Goal: Task Accomplishment & Management: Complete application form

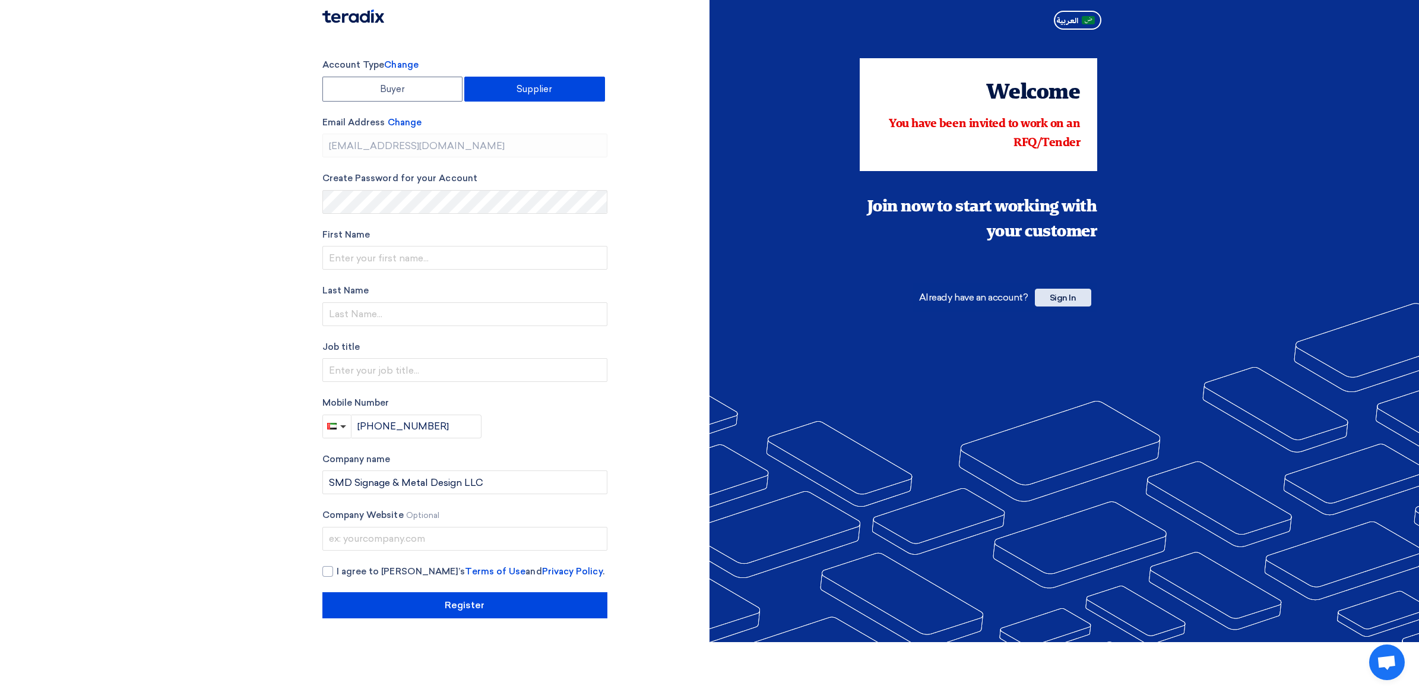
click at [1072, 301] on span "Sign In" at bounding box center [1063, 298] width 56 height 18
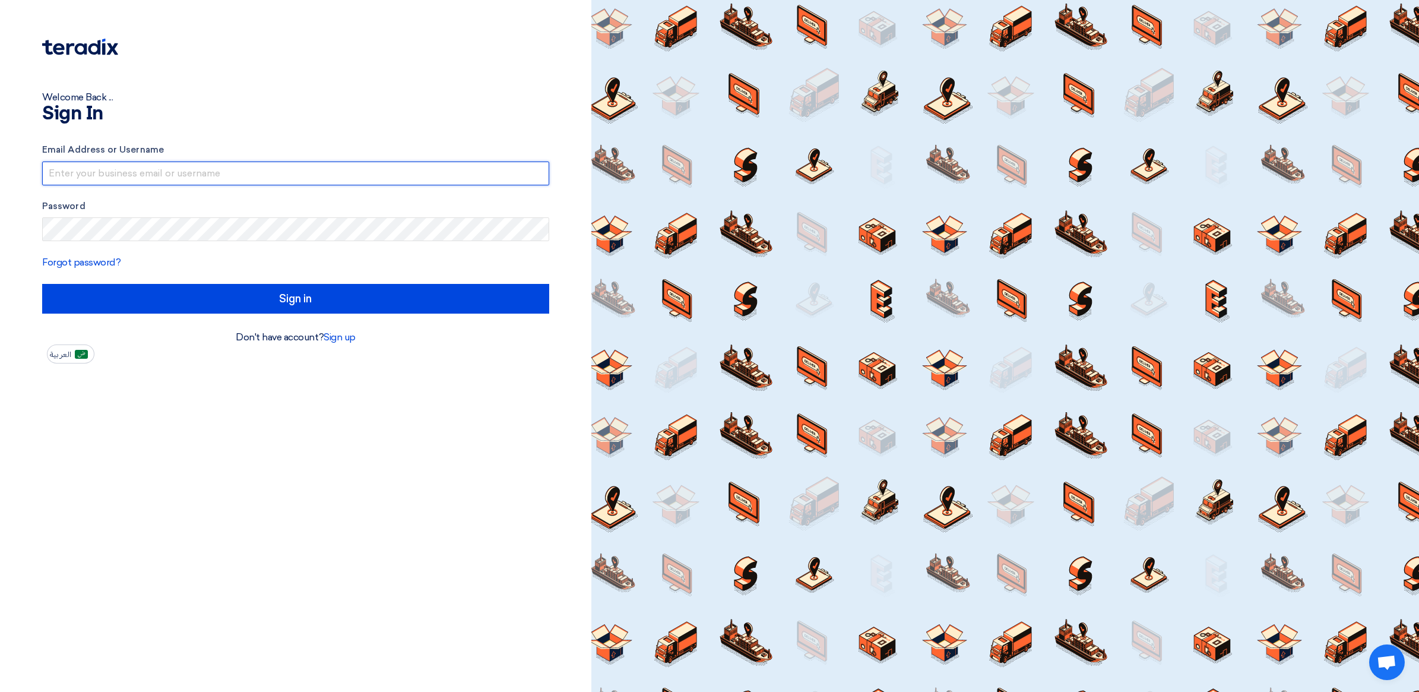
click at [292, 181] on input "text" at bounding box center [295, 173] width 507 height 24
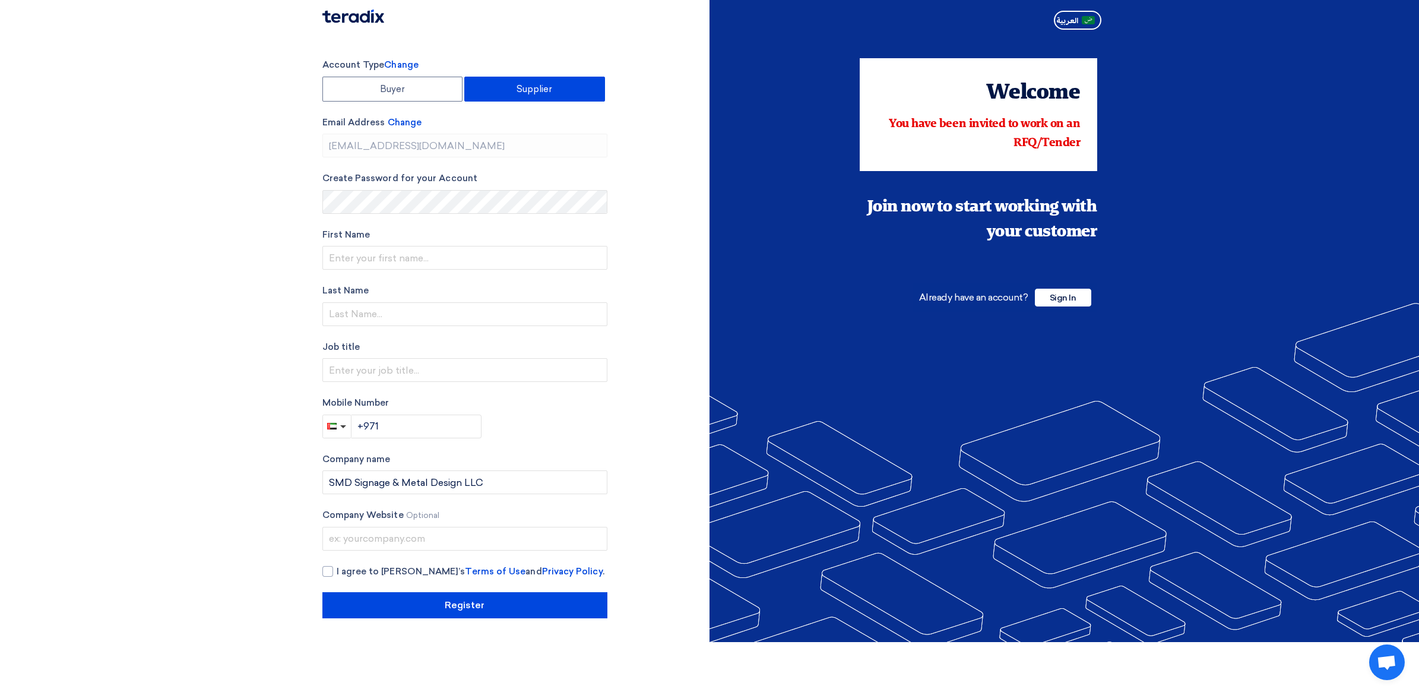
type input "[PHONE_NUMBER]"
click at [517, 91] on label "Supplier" at bounding box center [534, 89] width 141 height 25
click at [517, 91] on input "Supplier" at bounding box center [535, 89] width 140 height 24
click at [515, 93] on label "Supplier" at bounding box center [534, 89] width 141 height 25
click at [515, 93] on input "Supplier" at bounding box center [535, 89] width 140 height 24
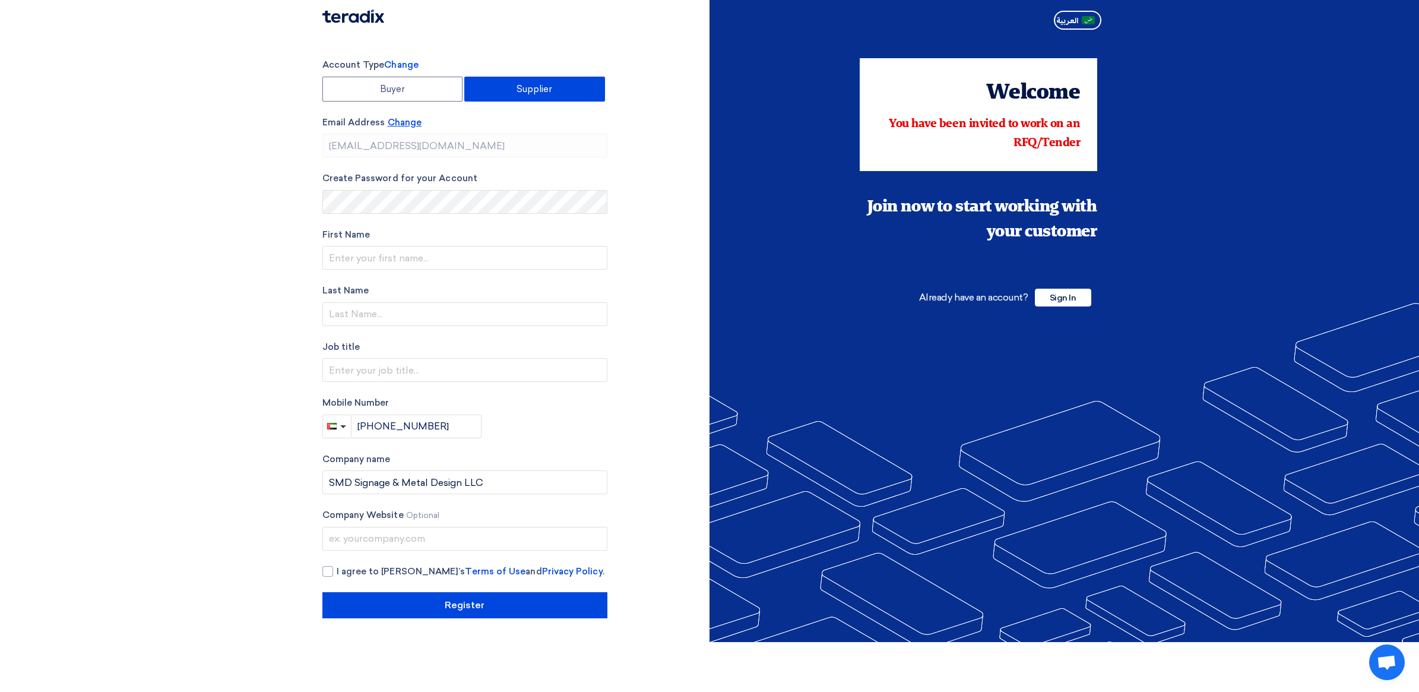
click at [420, 125] on span "Change" at bounding box center [405, 122] width 34 height 11
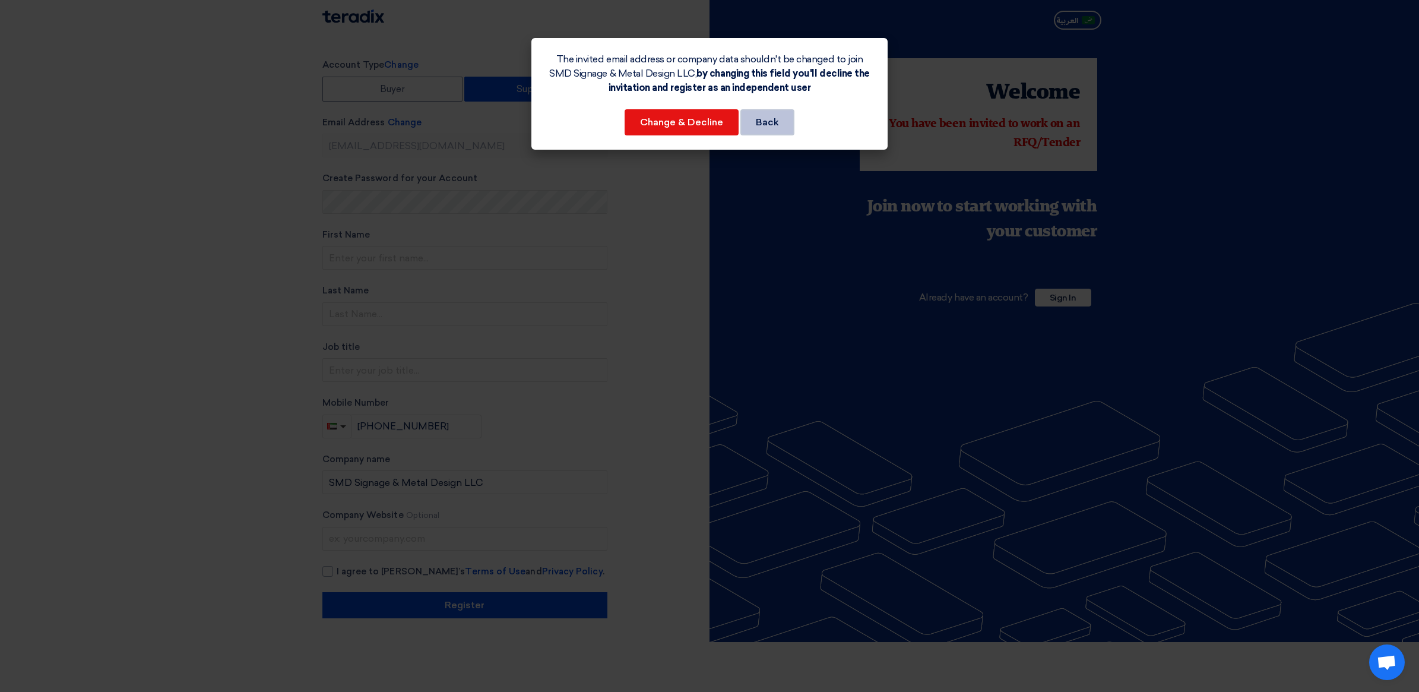
click at [764, 116] on button "Back" at bounding box center [767, 122] width 54 height 26
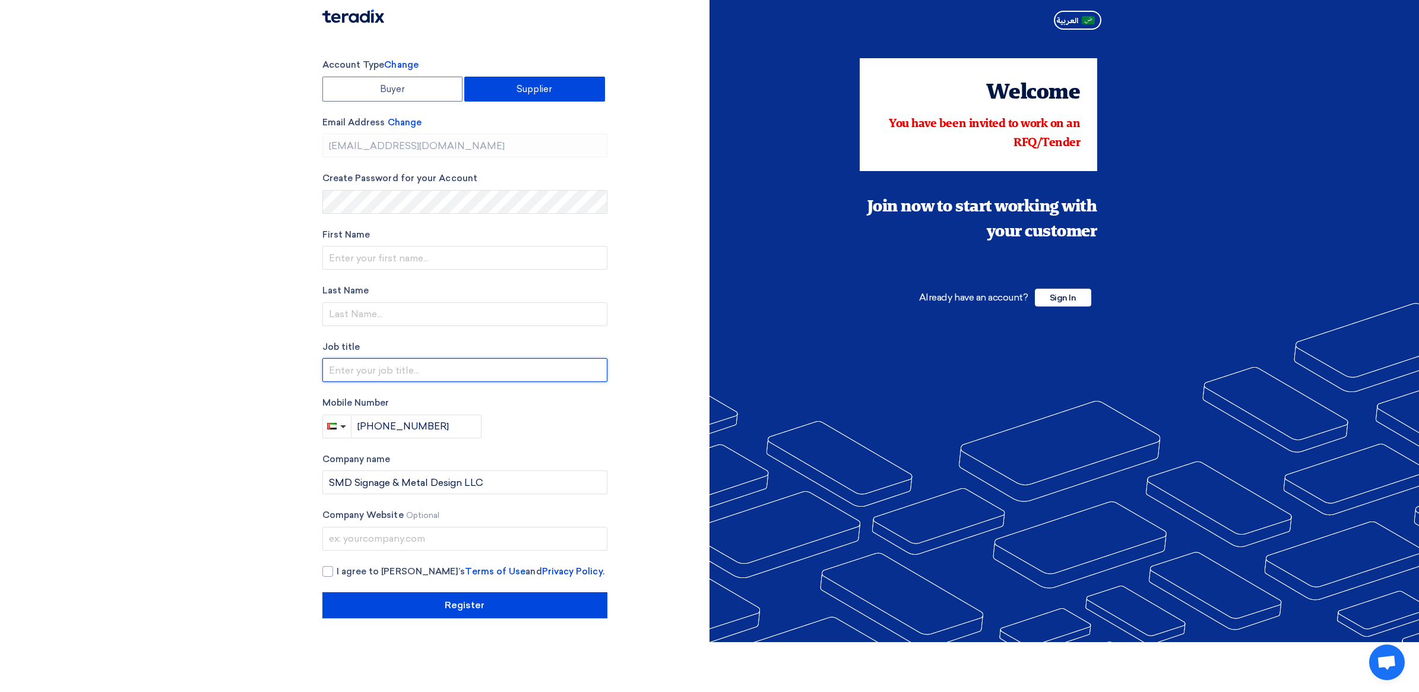
click at [520, 380] on input "text" at bounding box center [464, 370] width 285 height 24
